Goal: Check status: Check status

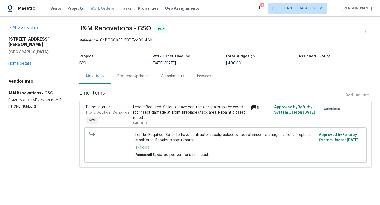
click at [94, 10] on span "Work Orders" at bounding box center [102, 8] width 24 height 5
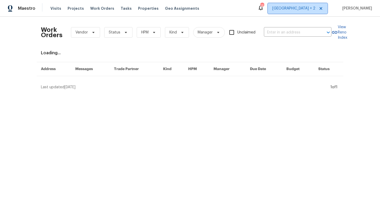
click at [315, 6] on span "[GEOGRAPHIC_DATA] + 2" at bounding box center [293, 8] width 43 height 5
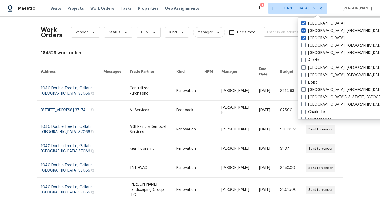
click at [271, 34] on input "text" at bounding box center [290, 32] width 53 height 8
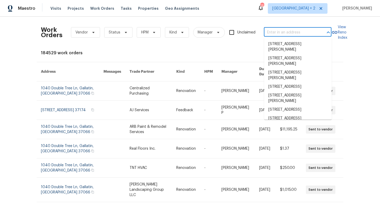
paste input "747 Lakemont Dr, Hampton, GA 30228"
type input "747 Lakemont Dr, Hampton, GA 30228"
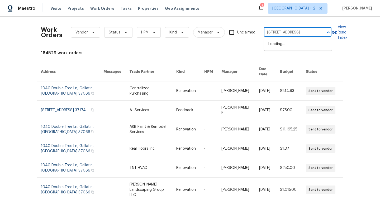
scroll to position [0, 16]
click at [290, 47] on li "747 Lakemont Dr, Hampton, GA 30228" at bounding box center [298, 44] width 68 height 9
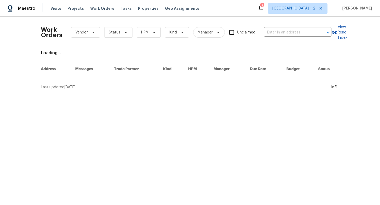
type input "747 Lakemont Dr, Hampton, GA 30228"
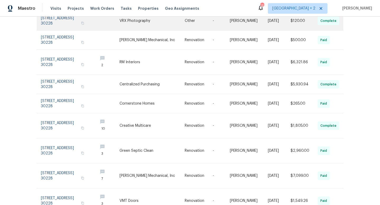
scroll to position [104, 0]
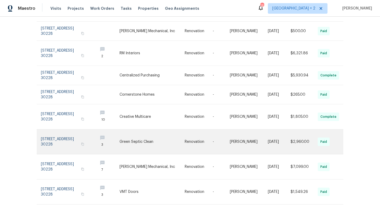
click at [181, 138] on link at bounding box center [151, 142] width 65 height 25
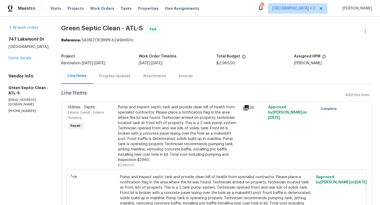
click at [122, 75] on div "Progress Updates" at bounding box center [114, 76] width 31 height 5
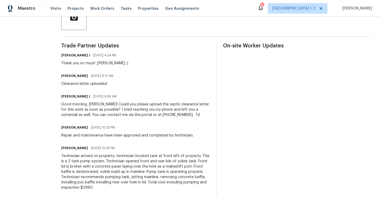
scroll to position [51, 0]
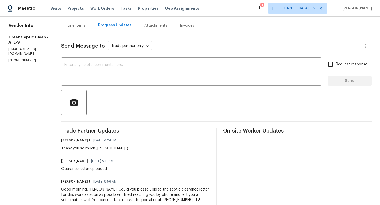
click at [157, 31] on div "Attachments" at bounding box center [156, 26] width 36 height 16
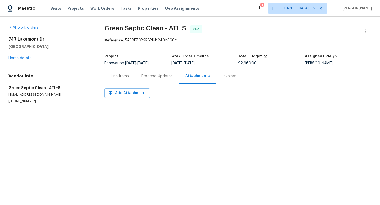
click at [220, 79] on div "Invoices" at bounding box center [229, 76] width 27 height 16
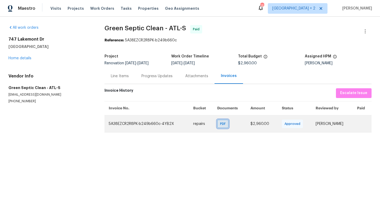
click at [220, 123] on span "PDF" at bounding box center [224, 123] width 8 height 5
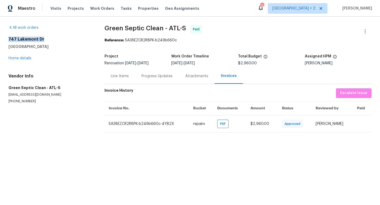
drag, startPoint x: 8, startPoint y: 39, endPoint x: 62, endPoint y: 39, distance: 53.3
click at [62, 39] on h2 "747 Lakemont Dr" at bounding box center [49, 39] width 83 height 5
copy h2 "747 Lakemont Dr"
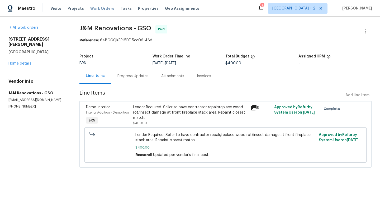
click at [96, 10] on span "Work Orders" at bounding box center [102, 8] width 24 height 5
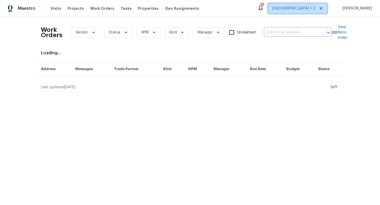
click at [314, 7] on span "[GEOGRAPHIC_DATA] + 2" at bounding box center [293, 8] width 43 height 5
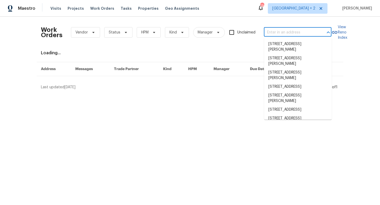
click at [279, 34] on input "text" at bounding box center [290, 32] width 53 height 8
paste input "[STREET_ADDRESS]"
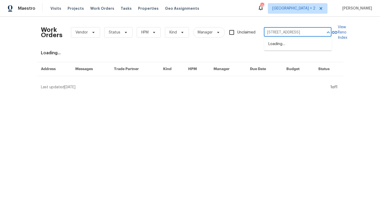
scroll to position [0, 17]
type input "[STREET_ADDRESS]"
click at [314, 14] on div "Maestro Visits Projects Work Orders Tasks Properties Geo Assignments 136 [GEOGR…" at bounding box center [190, 8] width 380 height 17
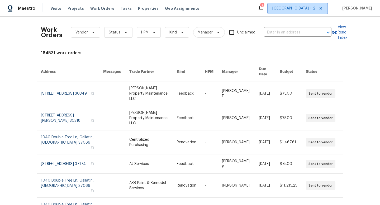
click at [314, 11] on span "[GEOGRAPHIC_DATA] + 2" at bounding box center [293, 8] width 43 height 5
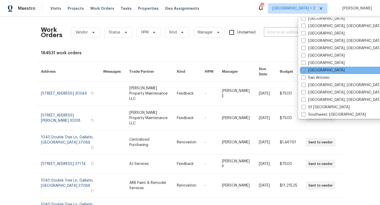
scroll to position [321, 0]
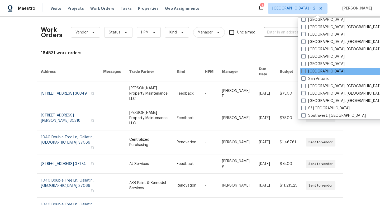
click at [314, 36] on label "[GEOGRAPHIC_DATA]" at bounding box center [322, 34] width 43 height 5
click at [305, 35] on input "[GEOGRAPHIC_DATA]" at bounding box center [302, 33] width 3 height 3
checkbox input "true"
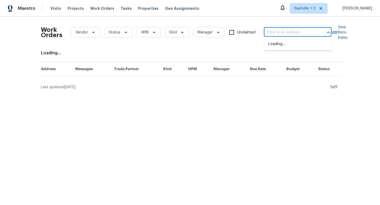
click at [278, 32] on input "text" at bounding box center [290, 32] width 53 height 8
paste input "[STREET_ADDRESS]"
type input "[STREET_ADDRESS]"
click at [286, 46] on li "[STREET_ADDRESS]" at bounding box center [298, 44] width 68 height 9
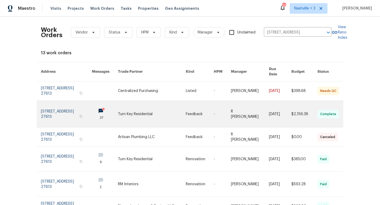
click at [170, 111] on link at bounding box center [152, 114] width 68 height 27
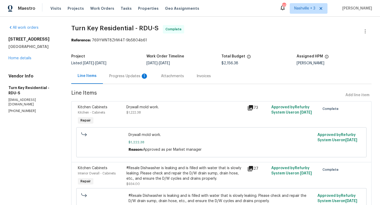
click at [137, 76] on div "Progress Updates 1" at bounding box center [128, 76] width 39 height 5
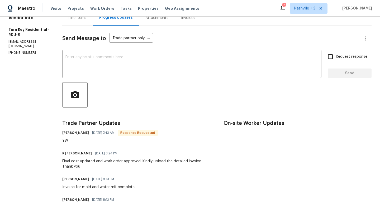
scroll to position [40, 0]
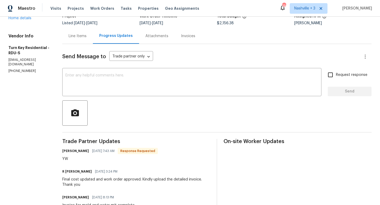
click at [195, 35] on div "Invoices" at bounding box center [188, 35] width 14 height 5
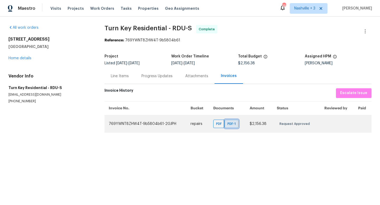
click at [231, 124] on span "PDF-1" at bounding box center [232, 123] width 10 height 5
click at [219, 121] on span "PDF" at bounding box center [220, 123] width 8 height 5
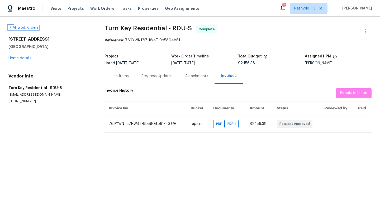
click at [19, 27] on link "All work orders" at bounding box center [23, 28] width 30 height 4
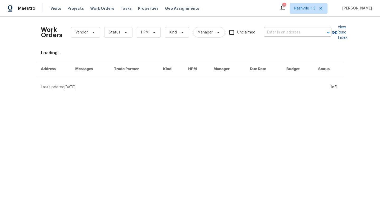
click at [288, 35] on input "text" at bounding box center [290, 32] width 53 height 8
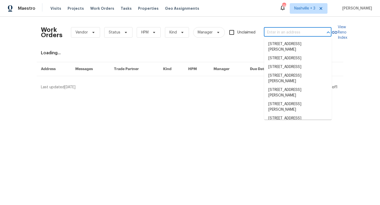
paste input "[STREET_ADDRESS]"
type input "[STREET_ADDRESS]"
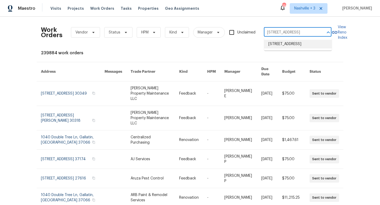
click at [295, 51] on ul "[STREET_ADDRESS]" at bounding box center [298, 44] width 68 height 13
click at [296, 49] on li "[STREET_ADDRESS]" at bounding box center [298, 44] width 68 height 9
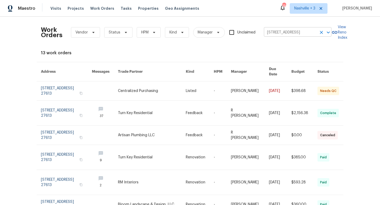
click at [287, 32] on input "[STREET_ADDRESS]" at bounding box center [290, 32] width 53 height 8
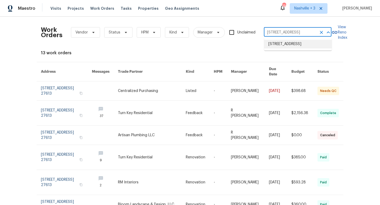
click at [287, 42] on li "[STREET_ADDRESS]" at bounding box center [298, 44] width 68 height 9
click at [302, 31] on input "[STREET_ADDRESS]" at bounding box center [290, 32] width 53 height 8
